Goal: Task Accomplishment & Management: Complete application form

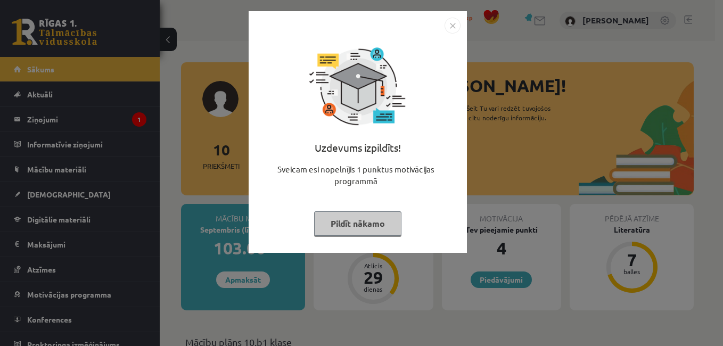
click at [452, 27] on img "Close" at bounding box center [453, 26] width 16 height 16
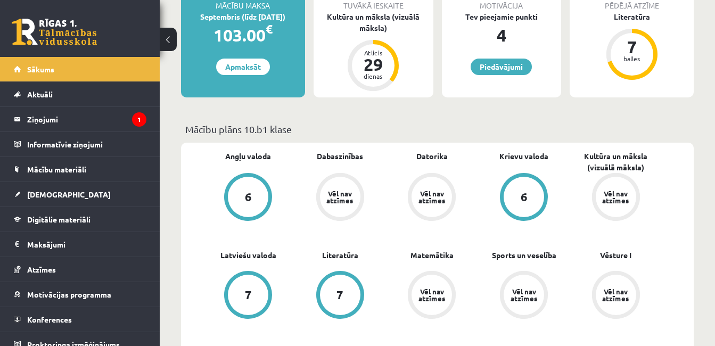
scroll to position [160, 0]
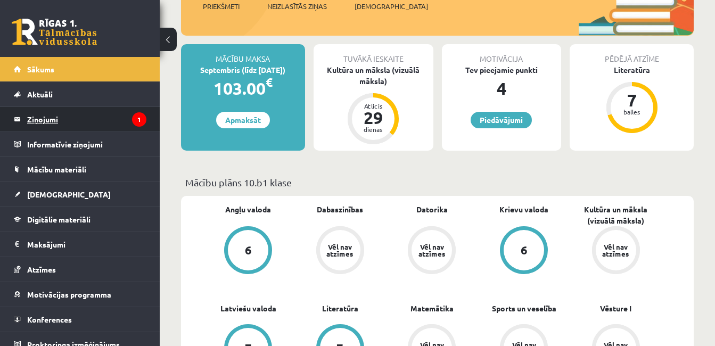
click at [70, 123] on legend "Ziņojumi 1" at bounding box center [86, 119] width 119 height 25
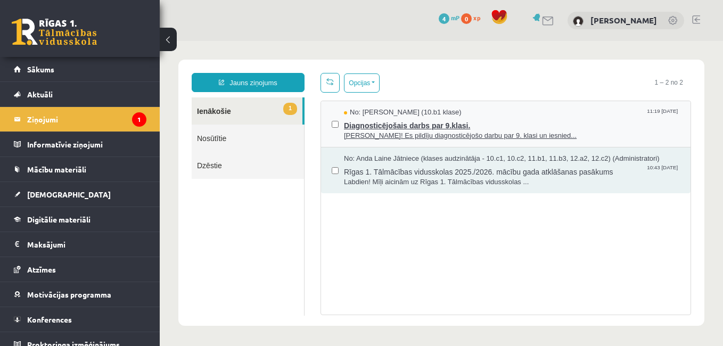
click at [406, 129] on span "Diagnosticējošais darbs par 9.klasi." at bounding box center [512, 124] width 336 height 13
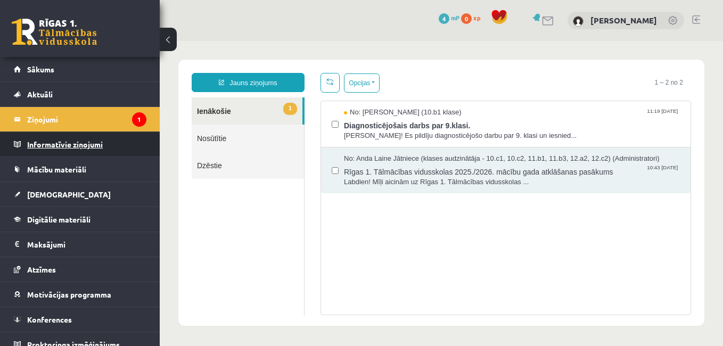
click at [70, 149] on legend "Informatīvie ziņojumi 0" at bounding box center [86, 144] width 119 height 25
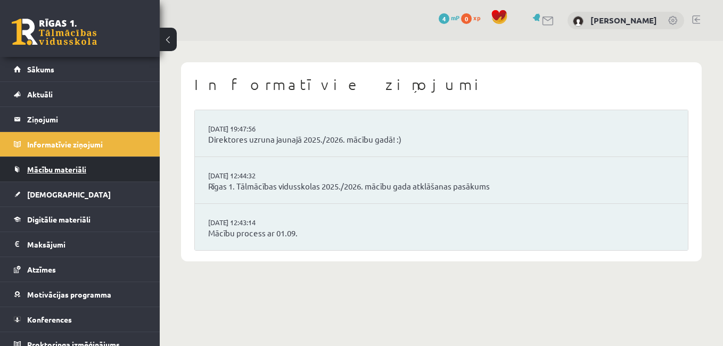
click at [72, 170] on span "Mācību materiāli" at bounding box center [56, 170] width 59 height 10
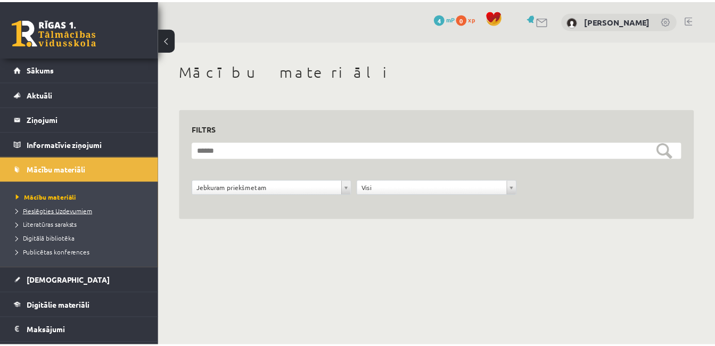
scroll to position [53, 0]
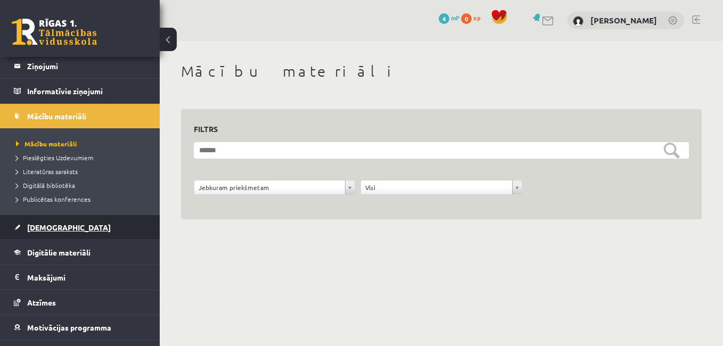
click at [68, 229] on link "[DEMOGRAPHIC_DATA]" at bounding box center [80, 227] width 133 height 25
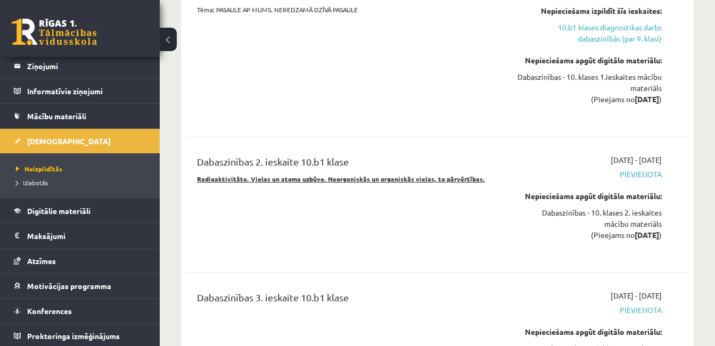
scroll to position [5349, 0]
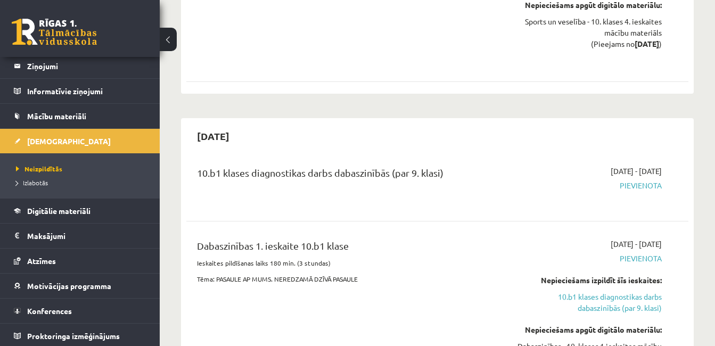
scroll to position [5030, 0]
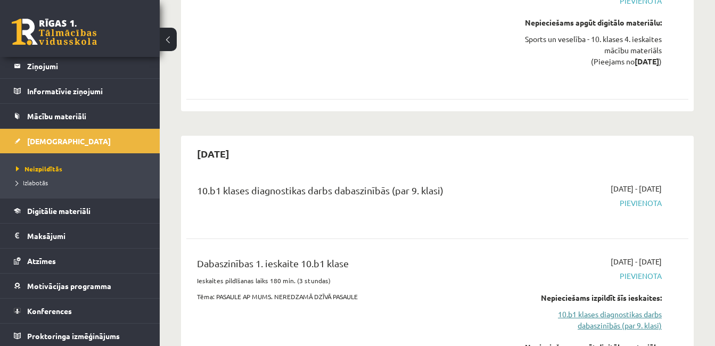
click at [621, 309] on link "10.b1 klases diagnostikas darbs dabaszinībās (par 9. klasi)" at bounding box center [590, 320] width 144 height 22
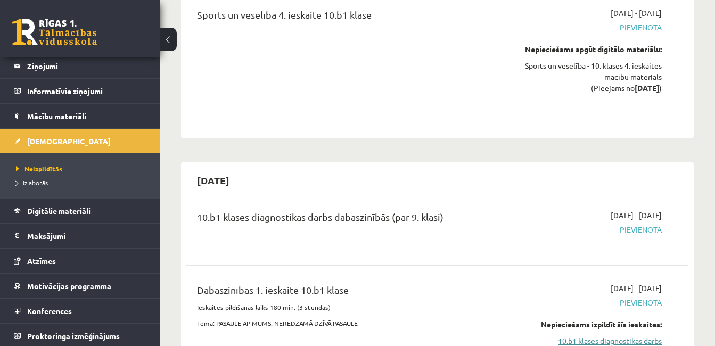
click at [590, 336] on link "10.b1 klases diagnostikas darbs dabaszinībās (par 9. klasi)" at bounding box center [590, 347] width 144 height 22
click at [598, 336] on link "10.b1 klases diagnostikas darbs dabaszinībās (par 9. klasi)" at bounding box center [590, 347] width 144 height 22
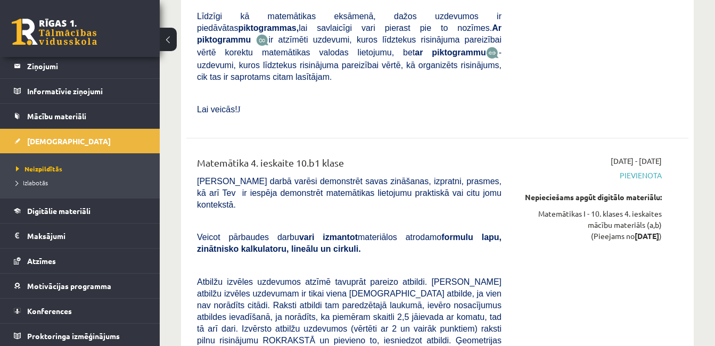
scroll to position [3991, 0]
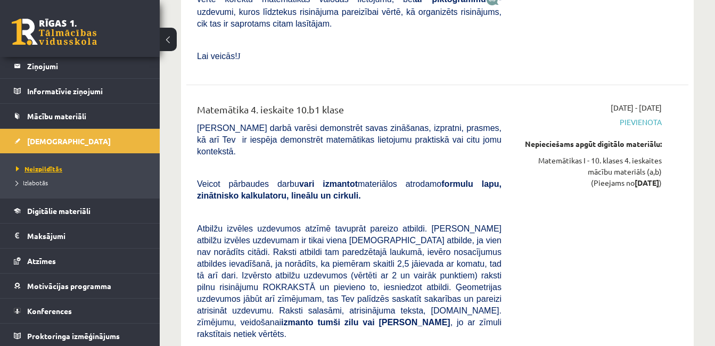
click at [74, 170] on link "Neizpildītās" at bounding box center [82, 169] width 133 height 10
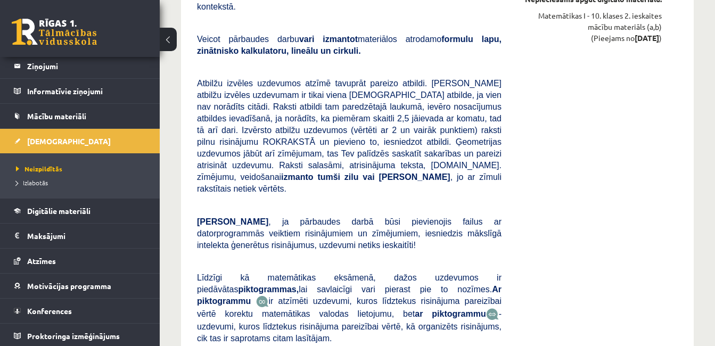
scroll to position [3085, 0]
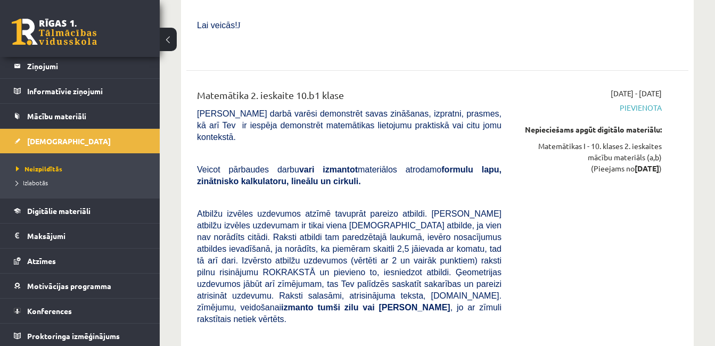
click at [641, 102] on span "Pievienota" at bounding box center [590, 107] width 144 height 11
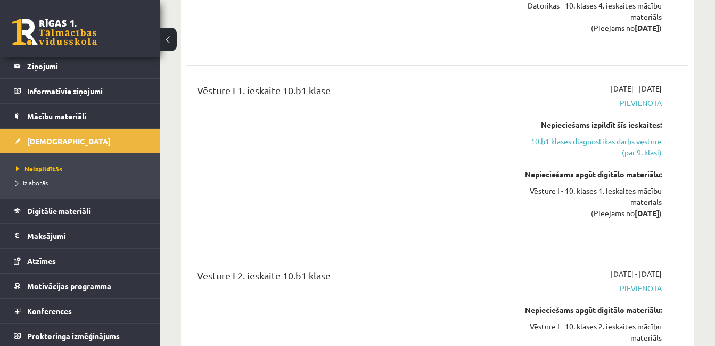
scroll to position [1807, 0]
click at [590, 137] on link "10.b1 klases diagnostikas darbs vēsturē (par 9. klasi)" at bounding box center [590, 148] width 144 height 22
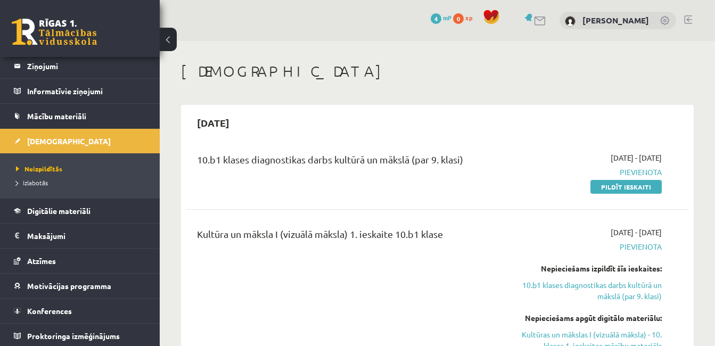
drag, startPoint x: 636, startPoint y: 192, endPoint x: 421, endPoint y: 51, distance: 256.9
click at [636, 192] on link "Pildīt ieskaiti" at bounding box center [626, 187] width 71 height 14
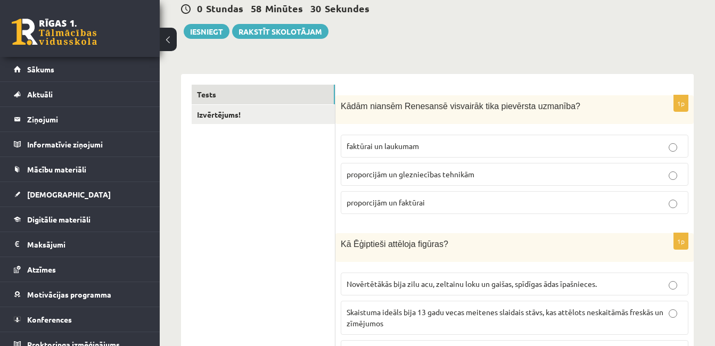
scroll to position [160, 0]
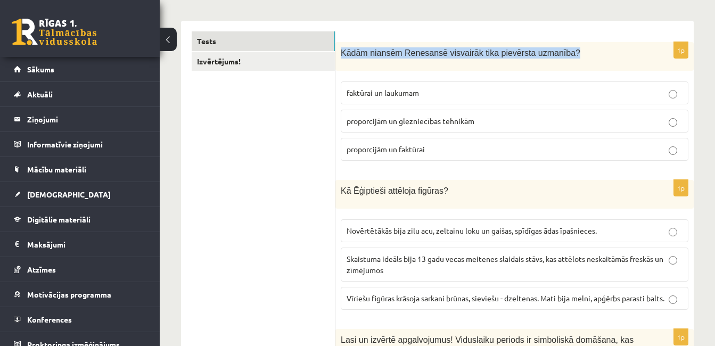
drag, startPoint x: 341, startPoint y: 51, endPoint x: 557, endPoint y: 55, distance: 215.2
click at [557, 55] on p "Kādām niansēm Renesansē visvairāk tika pievērsta uzmanība?" at bounding box center [488, 52] width 295 height 11
copy span "Kādām niansēm Renesansē visvairāk tika pievērsta uzmanība?"
click at [483, 71] on div "Kādām niansēm Renesansē visvairāk tika pievērsta uzmanība?" at bounding box center [515, 56] width 359 height 29
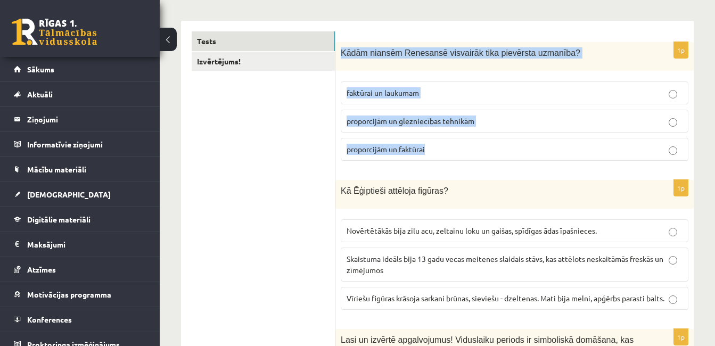
drag, startPoint x: 340, startPoint y: 52, endPoint x: 567, endPoint y: 148, distance: 246.1
click at [567, 148] on div "1p Kādām niansēm Renesansē visvairāk tika pievērsta uzmanība? faktūrai un lauku…" at bounding box center [515, 105] width 359 height 127
copy div "Kādām niansēm Renesansē visvairāk tika pievērsta uzmanība? faktūrai un laukumam…"
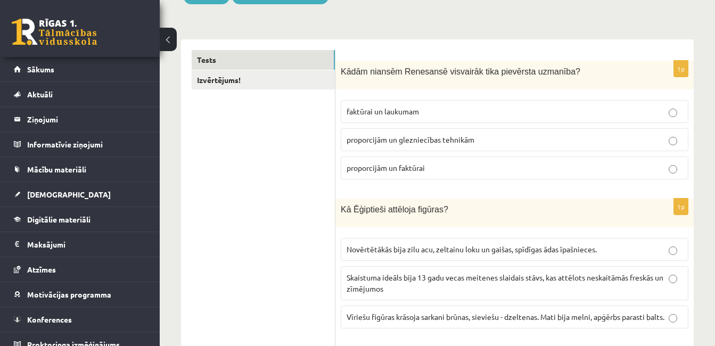
scroll to position [213, 0]
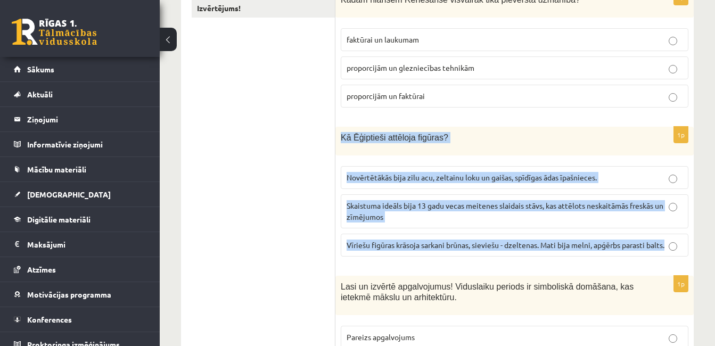
drag, startPoint x: 340, startPoint y: 135, endPoint x: 678, endPoint y: 259, distance: 359.8
click at [678, 259] on div "1p Kā Ēģiptieši attēloja figūras? Novērtētākās bija zilu acu, zeltainu loku un …" at bounding box center [515, 196] width 359 height 139
copy div "Kā Ēģiptieši attēloja figūras? Novērtētākās bija zilu acu, zeltainu loku un gai…"
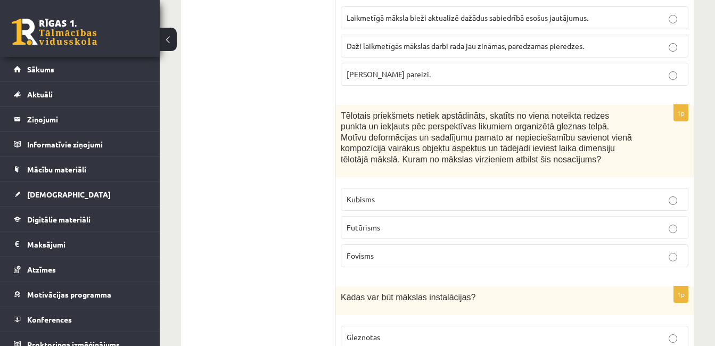
scroll to position [693, 0]
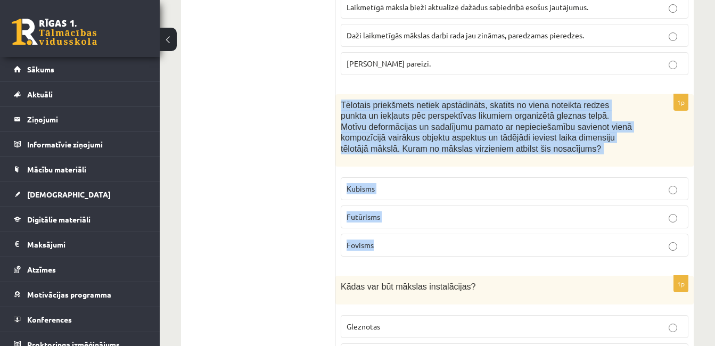
drag, startPoint x: 340, startPoint y: 115, endPoint x: 622, endPoint y: 270, distance: 321.8
click at [622, 265] on div "1p Tēlotais priekšmets netiek apstādināts, skatīts no viena noteikta redzes pun…" at bounding box center [515, 179] width 359 height 171
copy div "Tēlotais priekšmets netiek apstādināts, skatīts no viena noteikta redzes punkta…"
click at [539, 167] on div "Tēlotais priekšmets netiek apstādināts, skatīts no viena noteikta redzes punkta…" at bounding box center [515, 130] width 359 height 72
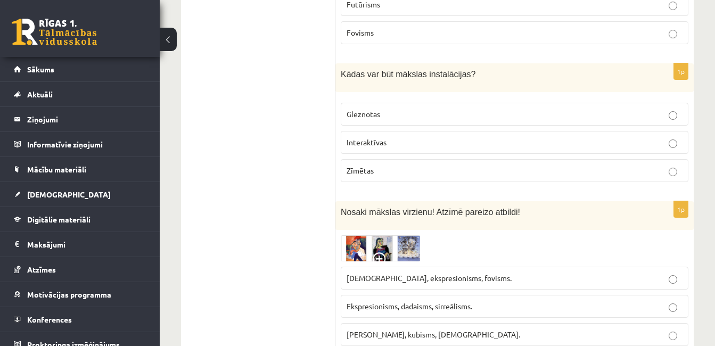
scroll to position [906, 0]
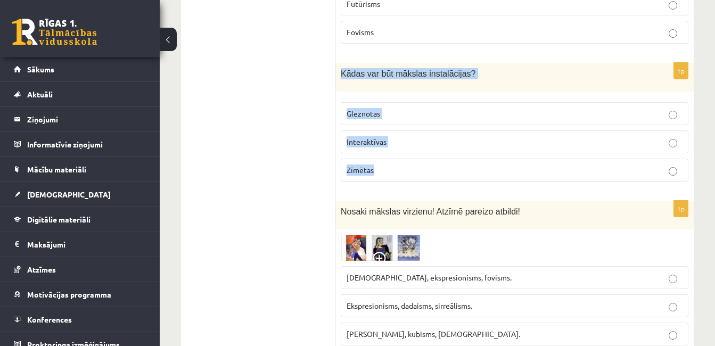
drag, startPoint x: 341, startPoint y: 84, endPoint x: 506, endPoint y: 181, distance: 191.0
click at [506, 181] on div "1p Kādas var būt mākslas instalācijas? Gleznotas Interaktīvas Zīmētas" at bounding box center [515, 126] width 359 height 127
copy div "Kādas var būt mākslas instalācijas? Gleznotas Interaktīvas Zīmētas"
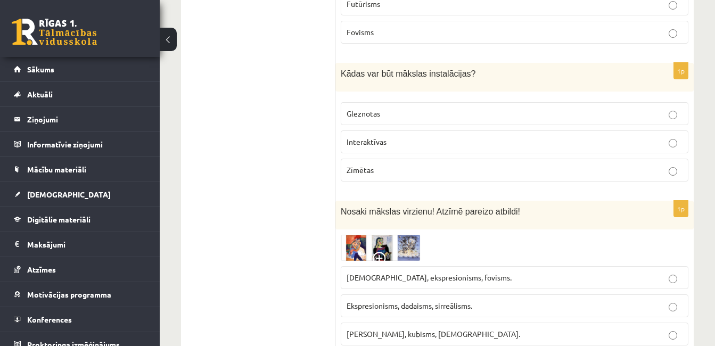
click at [604, 230] on div "Nosaki mākslas virzienu! Atzīmē pareizo atbildi!" at bounding box center [515, 215] width 359 height 29
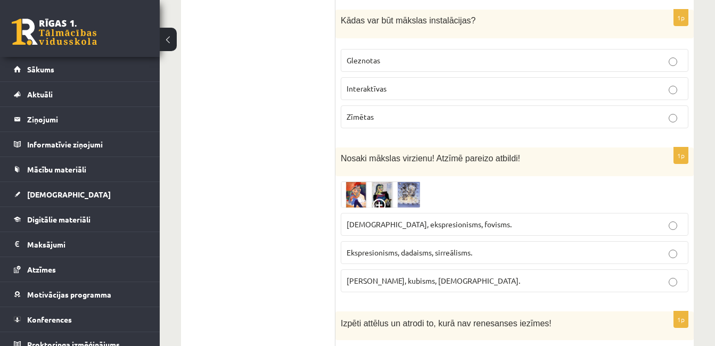
scroll to position [1012, 0]
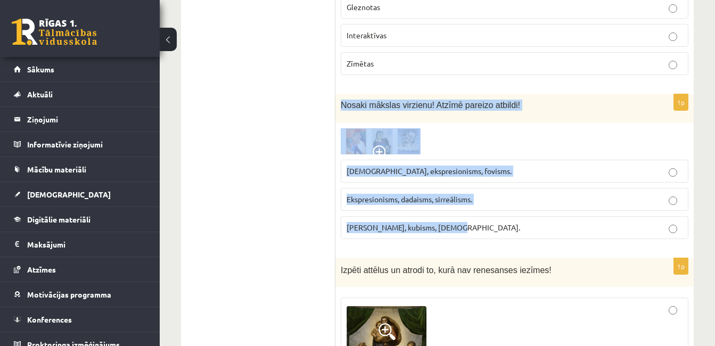
drag, startPoint x: 339, startPoint y: 134, endPoint x: 498, endPoint y: 237, distance: 189.0
click at [498, 237] on div "1p Nosaki mākslas virzienu! Atzīmē pareizo atbildi! Sirreālisms, ekspresionisms…" at bounding box center [515, 170] width 359 height 153
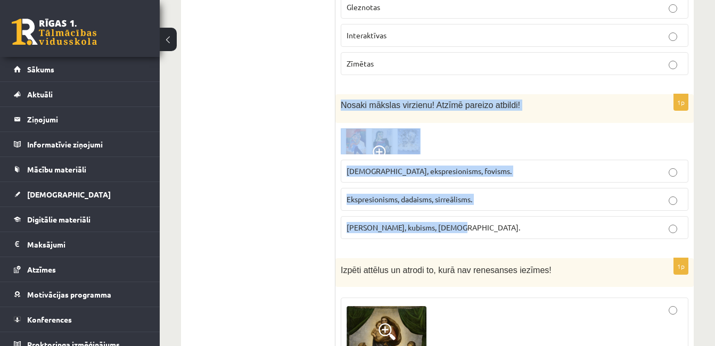
drag, startPoint x: 339, startPoint y: 114, endPoint x: 541, endPoint y: 258, distance: 248.2
click at [541, 248] on div "1p Nosaki mākslas virzienu! Atzīmē pareizo atbildi! Sirreālisms, ekspresionisms…" at bounding box center [515, 170] width 359 height 153
copy div "Nosaki mākslas virzienu! Atzīmē pareizo atbildi! Sirreālisms, ekspresionisms, f…"
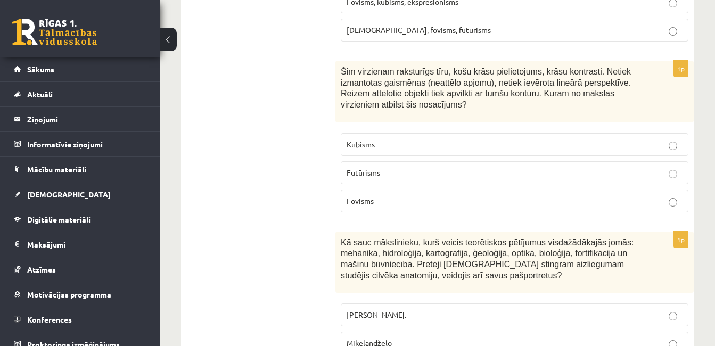
scroll to position [1758, 0]
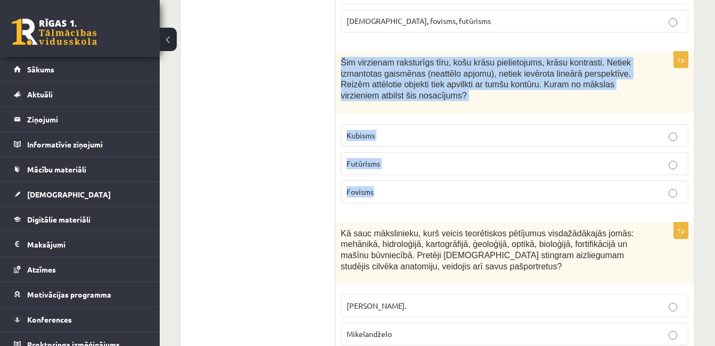
drag, startPoint x: 337, startPoint y: 71, endPoint x: 572, endPoint y: 208, distance: 271.7
click at [572, 208] on div "1p Šim virzienam raksturīgs tīru, košu krāsu pielietojums, krāsu kontrasti. Net…" at bounding box center [515, 132] width 359 height 160
copy div "Šim virzienam raksturīgs tīru, košu krāsu pielietojums, krāsu kontrasti. Netiek…"
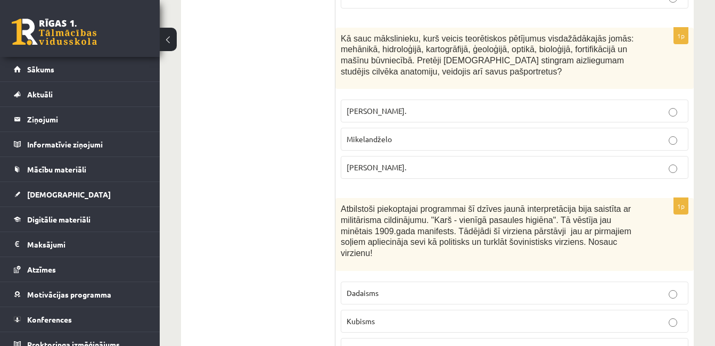
scroll to position [1971, 0]
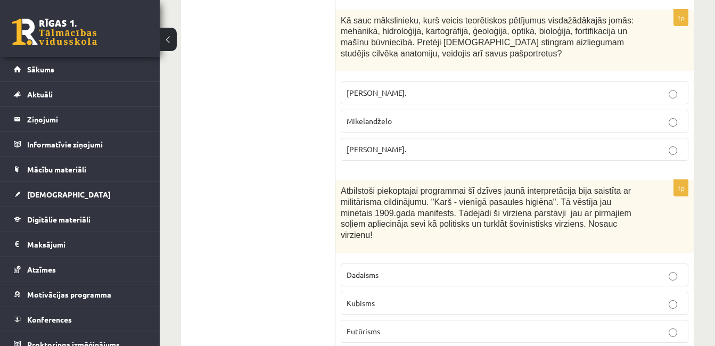
drag, startPoint x: 340, startPoint y: 29, endPoint x: 666, endPoint y: 166, distance: 354.1
click at [666, 166] on div "1p Kā sauc mākslinieku, kurš veicis teorētiskos pētījumus visdažādākajās jomās:…" at bounding box center [515, 90] width 359 height 160
copy div "Kā sauc mākslinieku, kurš veicis teorētiskos pētījumus visdažādākajās jomās: me…"
click at [597, 155] on p "Leonardo da Vinči." at bounding box center [515, 149] width 336 height 11
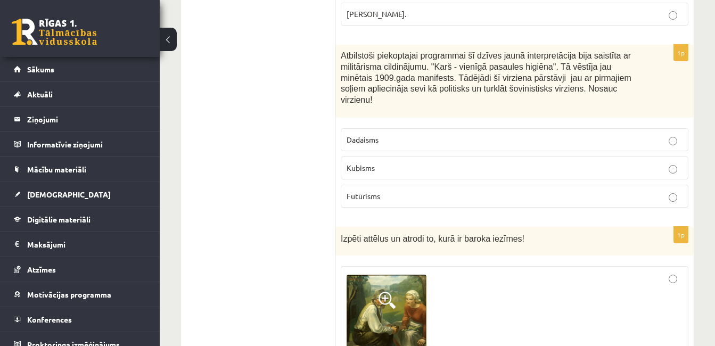
scroll to position [2131, 0]
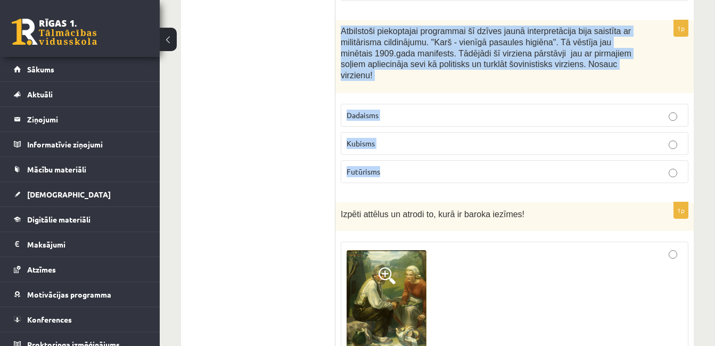
drag, startPoint x: 339, startPoint y: 40, endPoint x: 657, endPoint y: 191, distance: 351.9
click at [657, 191] on div "1p Atbilstoši piekoptajai programmai šī dzīves jaunā interpretācija bija saistī…" at bounding box center [515, 105] width 359 height 171
copy div "Atbilstoši piekoptajai programmai šī dzīves jaunā interpretācija bija saistīta …"
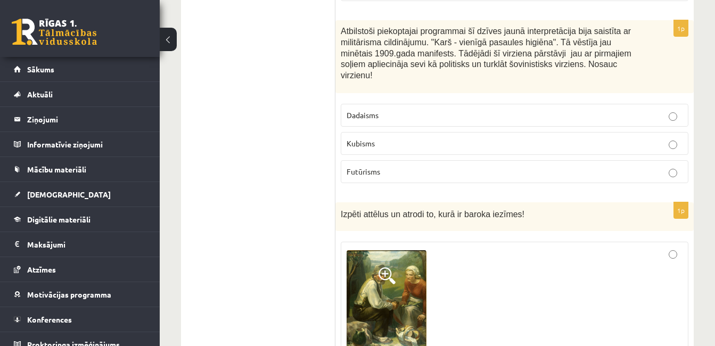
click at [673, 242] on label at bounding box center [515, 300] width 348 height 116
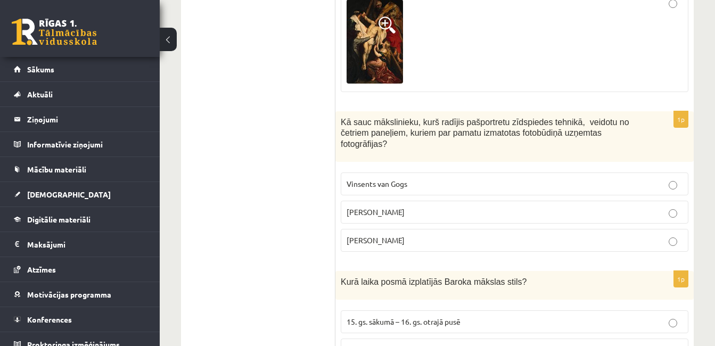
scroll to position [2610, 0]
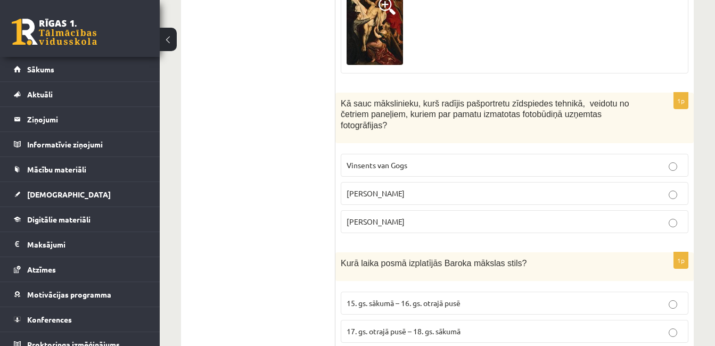
drag, startPoint x: 341, startPoint y: 102, endPoint x: 550, endPoint y: 216, distance: 237.4
click at [550, 216] on div "1p Kā sauc mākslinieku, kurš radījis pašportretu zīdspiedes tehnikā, veidotu no…" at bounding box center [515, 167] width 359 height 149
copy div "Kā sauc mākslinieku, kurš radījis pašportretu zīdspiedes tehnikā, veidotu no če…"
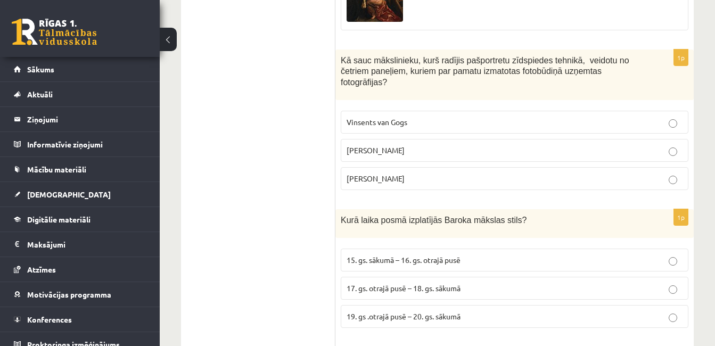
scroll to position [2717, 0]
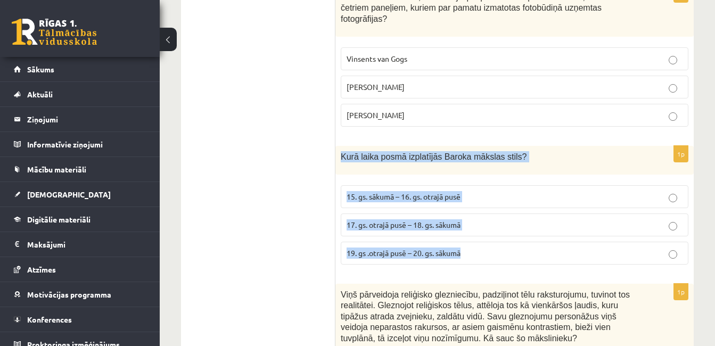
drag, startPoint x: 339, startPoint y: 146, endPoint x: 534, endPoint y: 233, distance: 213.2
click at [534, 233] on div "1p Kurā laika posmā izplatījās Baroka mākslas stils? 15. gs. sākumā – 16. gs. o…" at bounding box center [515, 209] width 359 height 127
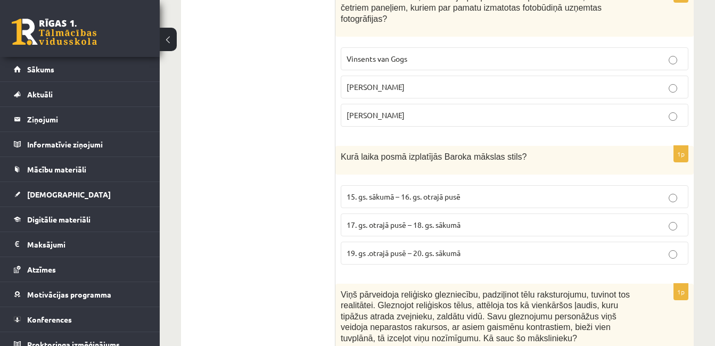
click at [266, 227] on ul "Tests Izvērtējums!" at bounding box center [264, 87] width 144 height 5227
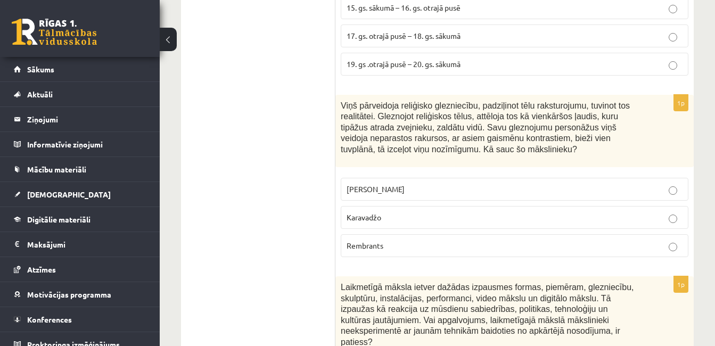
scroll to position [2930, 0]
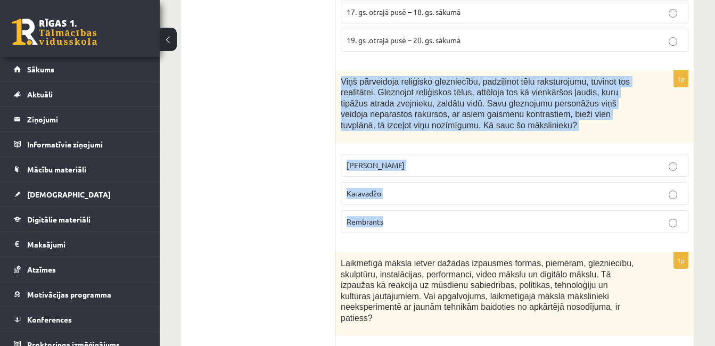
drag, startPoint x: 341, startPoint y: 68, endPoint x: 583, endPoint y: 204, distance: 277.6
click at [583, 204] on div "1p Viņš pārveidoja reliģisko glezniecību, padziļinot tēlu raksturojumu, tuvinot…" at bounding box center [515, 156] width 359 height 171
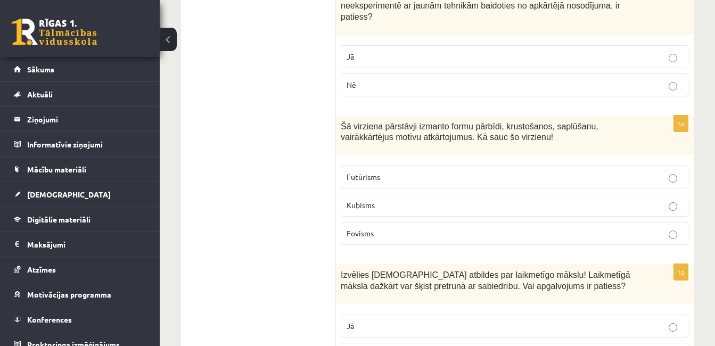
scroll to position [3249, 0]
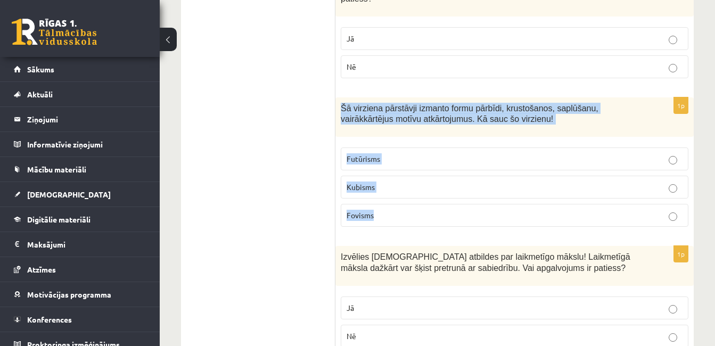
drag, startPoint x: 346, startPoint y: 87, endPoint x: 613, endPoint y: 191, distance: 285.7
click at [613, 191] on div "1p Šā virziena pārstāvji izmanto formu pārbīdi, krustošanos, saplūšanu, vairākk…" at bounding box center [515, 166] width 359 height 139
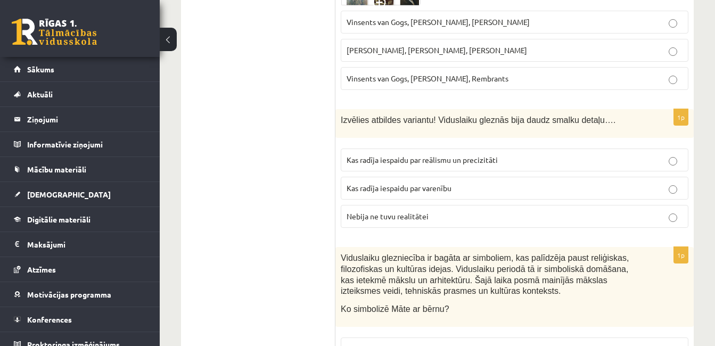
scroll to position [3676, 0]
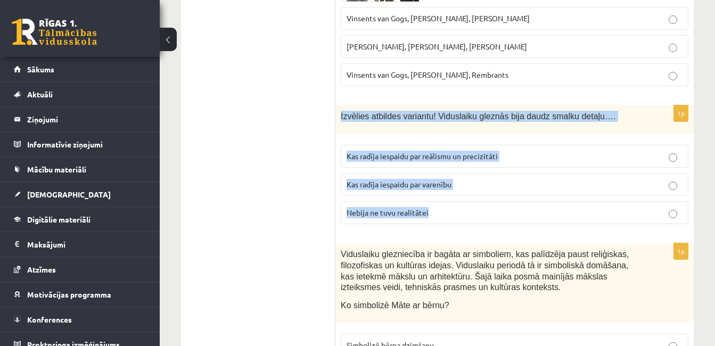
drag, startPoint x: 340, startPoint y: 92, endPoint x: 596, endPoint y: 192, distance: 275.3
click at [596, 193] on div "1p Izvēlies atbildes variantu! Viduslaiku gleznās bija daudz smalku detaļu…. Ka…" at bounding box center [515, 168] width 359 height 127
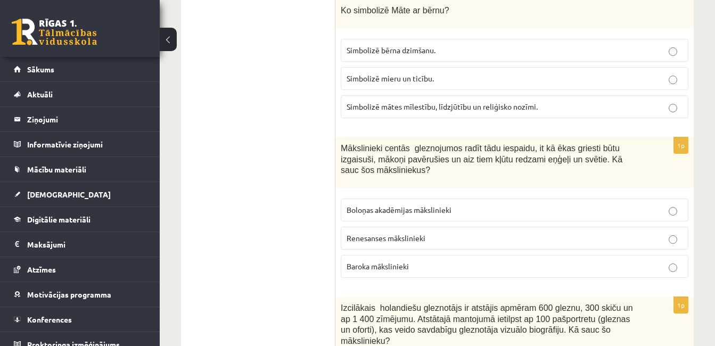
scroll to position [3995, 0]
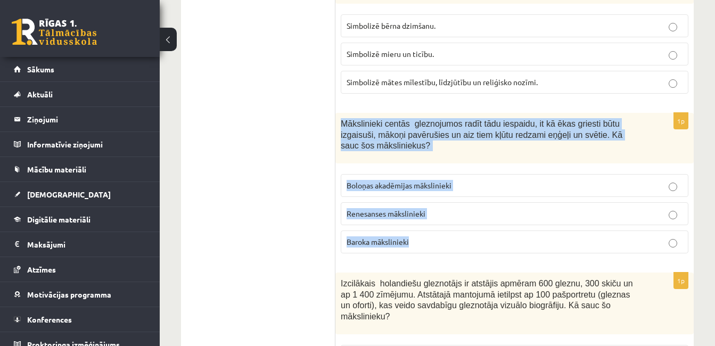
drag, startPoint x: 343, startPoint y: 101, endPoint x: 593, endPoint y: 224, distance: 279.0
click at [593, 224] on div "1p Mākslinieki centās gleznojumos radīt tādu iespaidu, it kā ēkas griesti būtu …" at bounding box center [515, 187] width 359 height 149
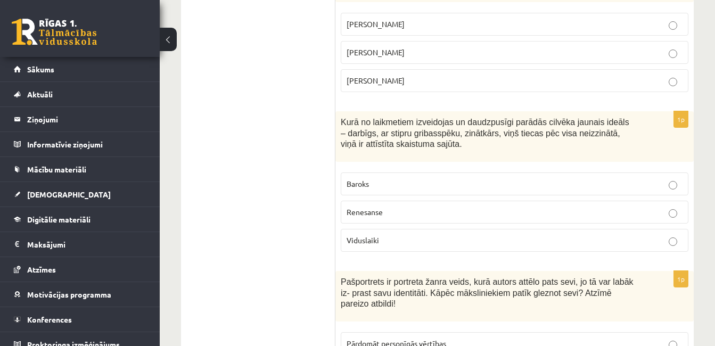
scroll to position [4688, 0]
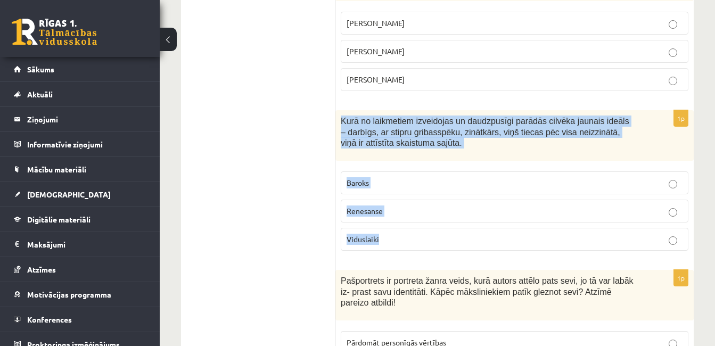
drag, startPoint x: 341, startPoint y: 79, endPoint x: 590, endPoint y: 200, distance: 276.6
click at [590, 200] on div "1p Kurā no laikmetiem izveidojas un daudzpusīgi parādās cilvēka jaunais ideāls …" at bounding box center [515, 184] width 359 height 149
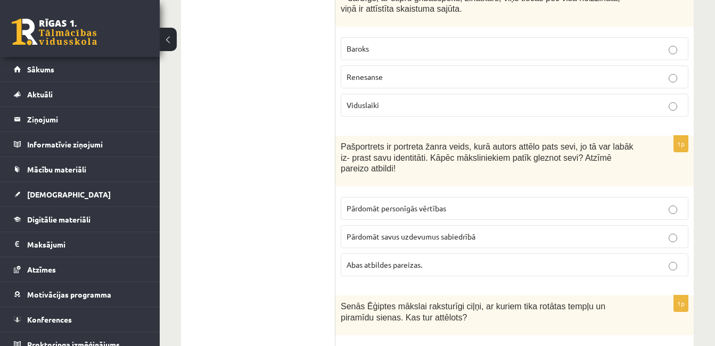
scroll to position [4848, 0]
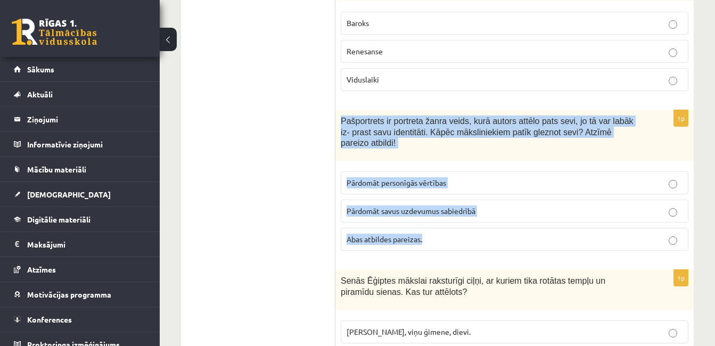
drag, startPoint x: 343, startPoint y: 77, endPoint x: 654, endPoint y: 205, distance: 336.6
click at [654, 205] on div "1p Pašportrets ir portreta žanra veids, kurā autors attēlo pats sevi, jo tā var…" at bounding box center [515, 184] width 359 height 149
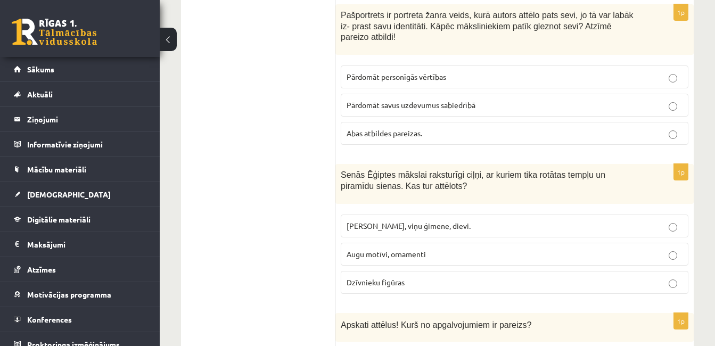
scroll to position [4954, 0]
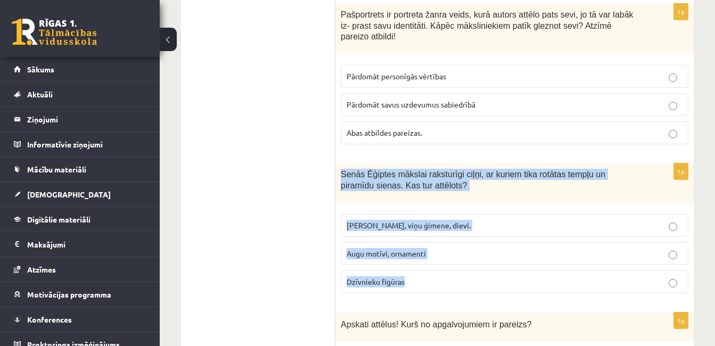
drag, startPoint x: 344, startPoint y: 117, endPoint x: 585, endPoint y: 221, distance: 263.2
click at [585, 221] on div "1p Senās Ēģiptes mākslai raksturīgi ciļņi, ar kuriem tika rotātas tempļu un pir…" at bounding box center [515, 233] width 359 height 139
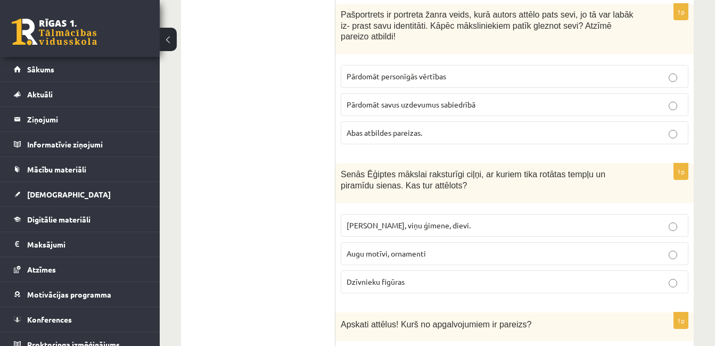
drag, startPoint x: 209, startPoint y: 216, endPoint x: 511, endPoint y: 208, distance: 302.2
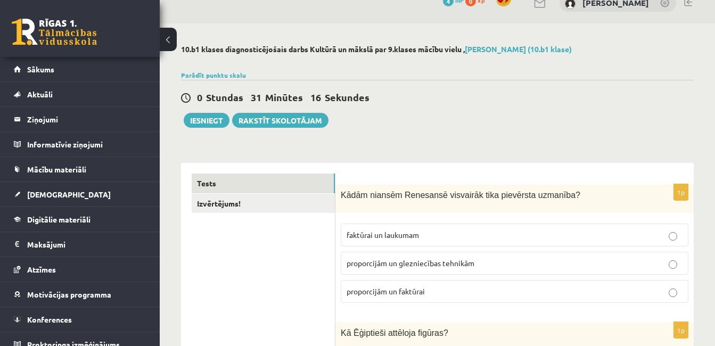
scroll to position [0, 0]
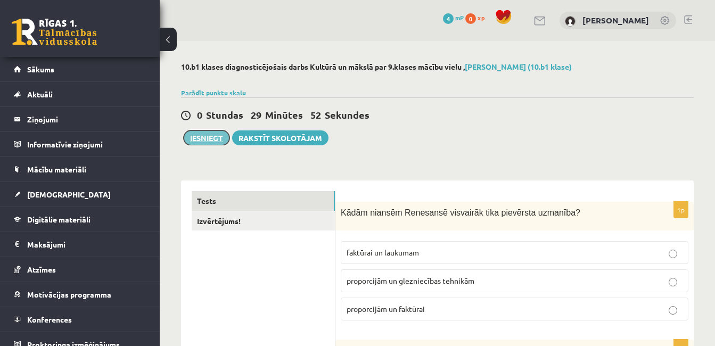
click at [201, 137] on button "Iesniegt" at bounding box center [207, 138] width 46 height 15
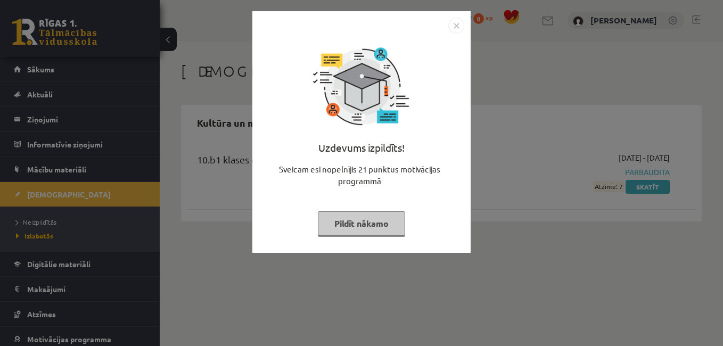
click at [360, 216] on button "Pildīt nākamo" at bounding box center [361, 223] width 87 height 25
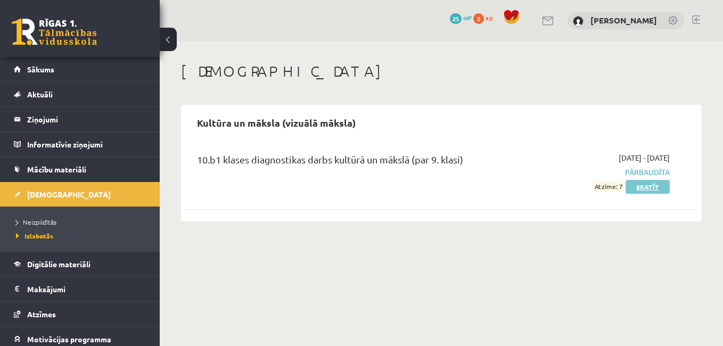
click at [650, 189] on link "Skatīt" at bounding box center [648, 187] width 44 height 14
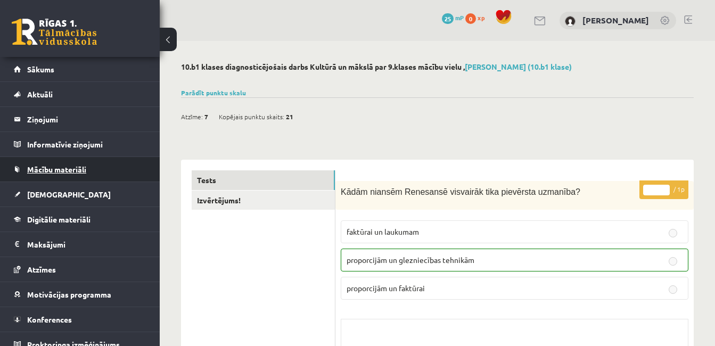
click at [79, 166] on span "Mācību materiāli" at bounding box center [56, 170] width 59 height 10
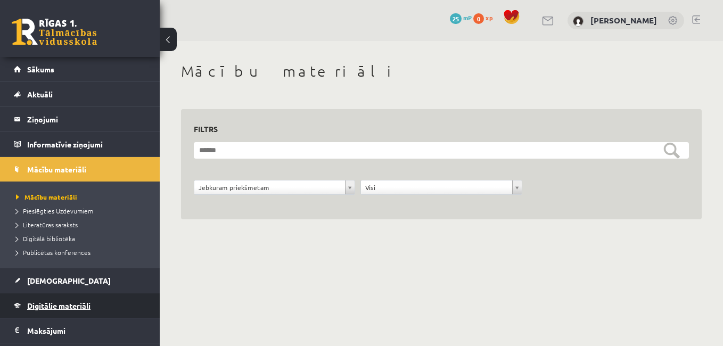
click at [94, 307] on link "Digitālie materiāli" at bounding box center [80, 306] width 133 height 25
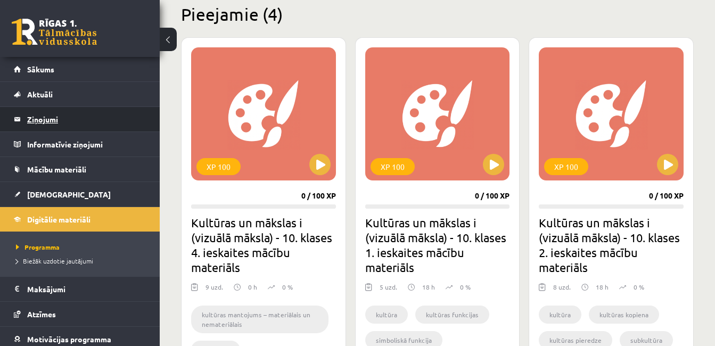
click at [93, 120] on legend "Ziņojumi 0" at bounding box center [86, 119] width 119 height 25
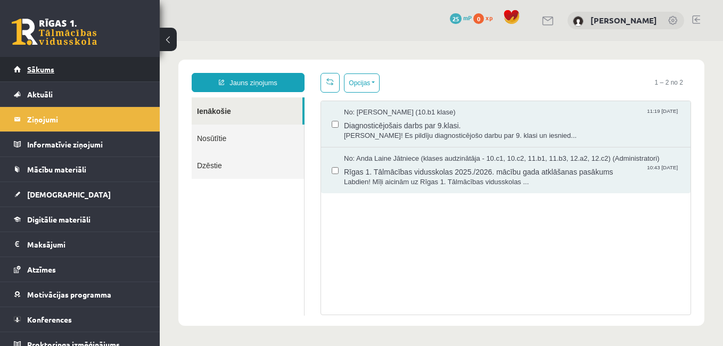
click at [101, 67] on link "Sākums" at bounding box center [80, 69] width 133 height 25
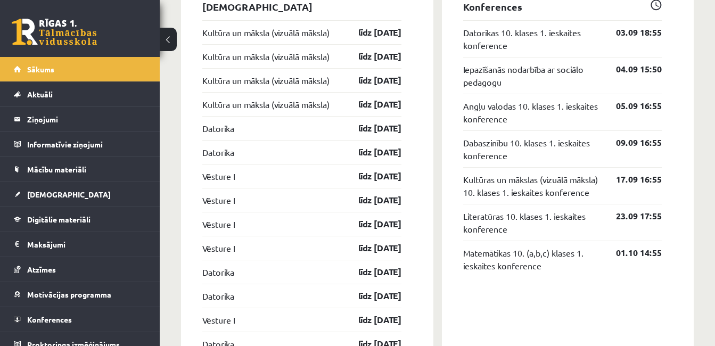
scroll to position [906, 0]
click at [109, 192] on link "[DEMOGRAPHIC_DATA]" at bounding box center [80, 194] width 133 height 25
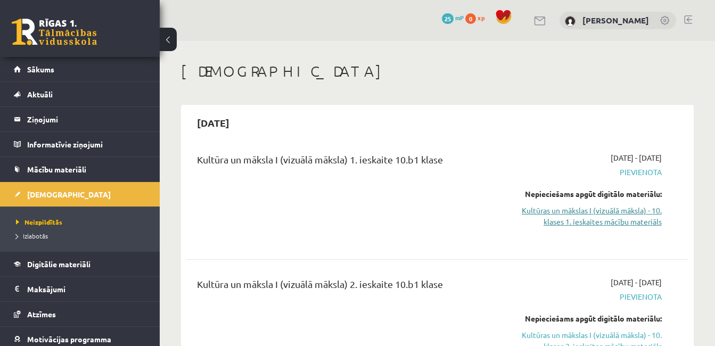
click at [571, 219] on link "Kultūras un mākslas I (vizuālā māksla) - 10. klases 1. ieskaites mācību materiā…" at bounding box center [590, 216] width 144 height 22
click at [630, 212] on link "Kultūras un mākslas I (vizuālā māksla) - 10. klases 1. ieskaites mācību materiā…" at bounding box center [590, 216] width 144 height 22
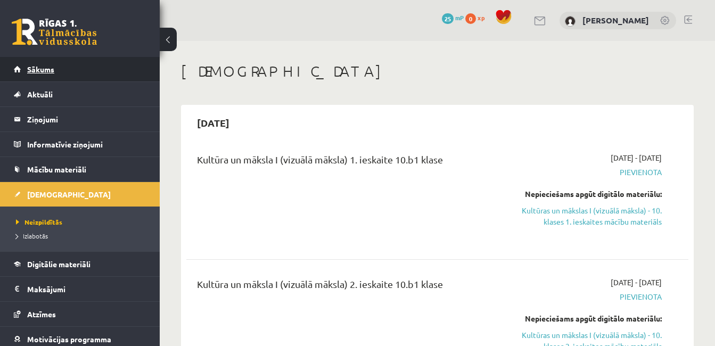
click at [28, 66] on span "Sākums" at bounding box center [40, 69] width 27 height 10
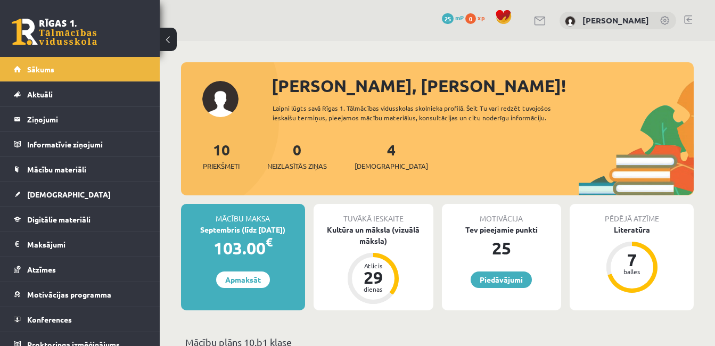
click at [82, 115] on legend "Ziņojumi 0" at bounding box center [86, 119] width 119 height 25
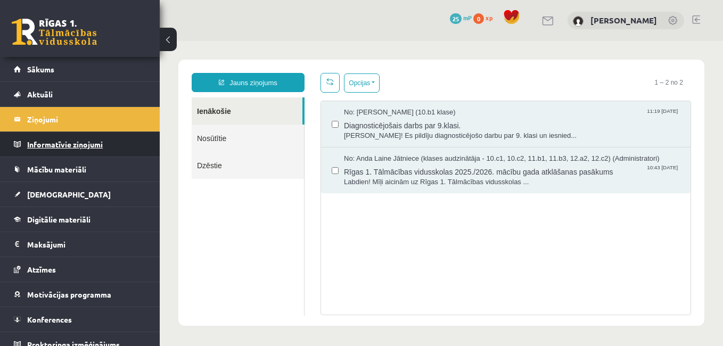
click at [72, 150] on legend "Informatīvie ziņojumi 0" at bounding box center [86, 144] width 119 height 25
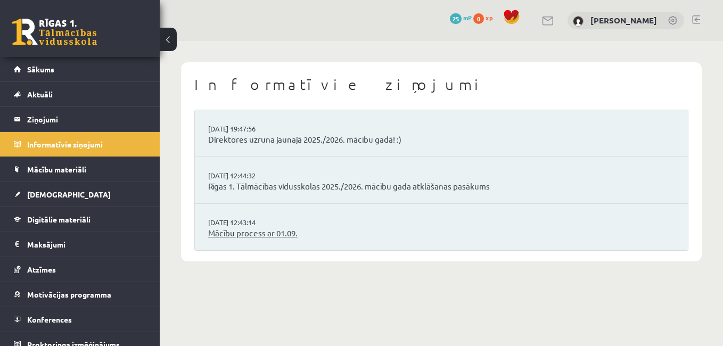
click at [255, 229] on link "Mācību process ar 01.09." at bounding box center [441, 233] width 467 height 12
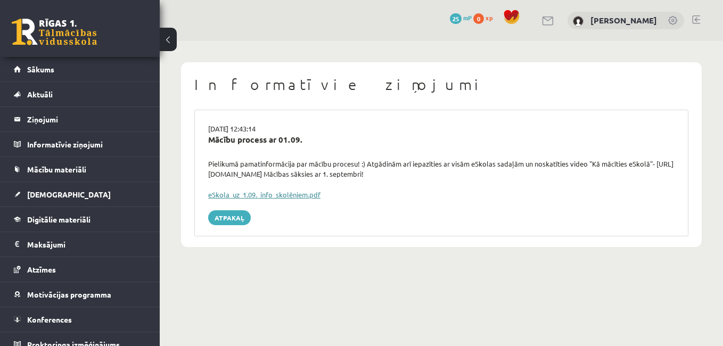
click at [245, 193] on link "eSkola_uz_1.09._info_skolēniem.pdf" at bounding box center [264, 194] width 112 height 9
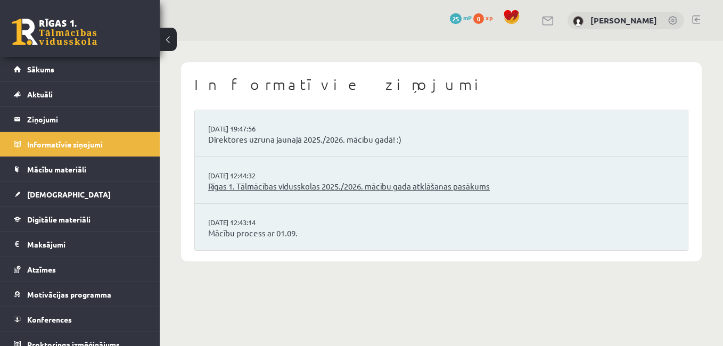
click at [372, 186] on link "Rīgas 1. Tālmācības vidusskolas 2025./2026. mācību gada atklāšanas pasākums" at bounding box center [441, 187] width 467 height 12
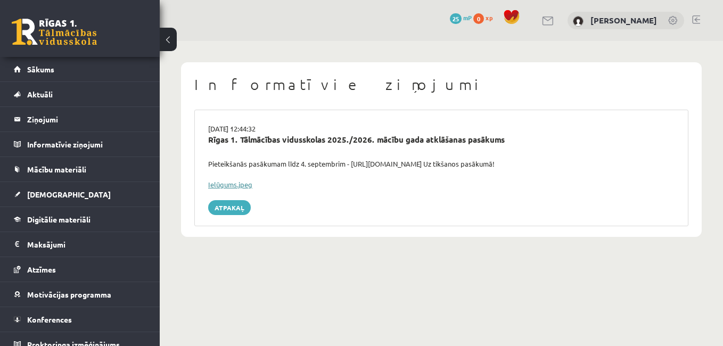
click at [232, 186] on link "Ielūgums.jpeg" at bounding box center [230, 184] width 44 height 9
